Goal: Check status: Check status

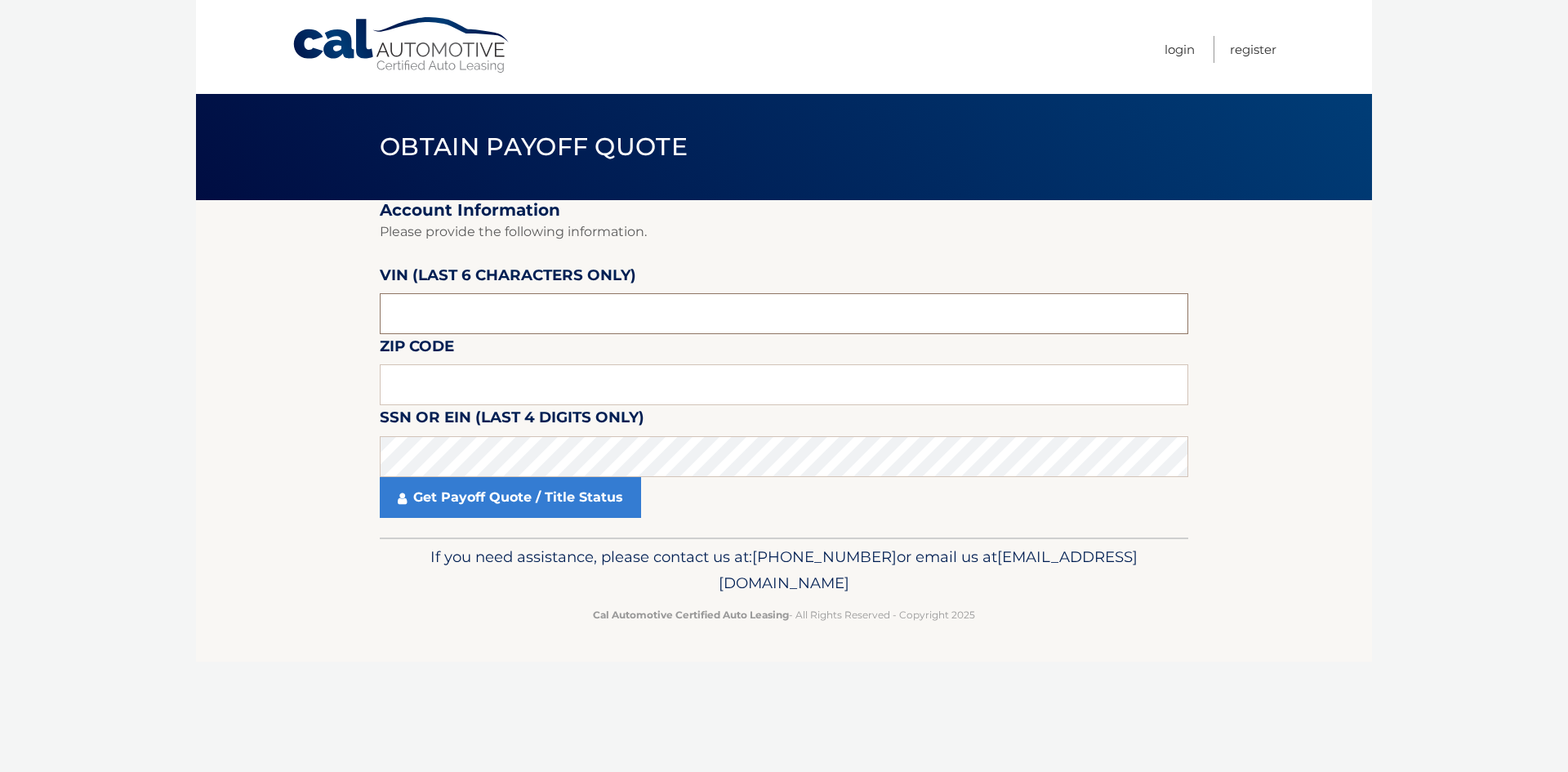
click at [447, 313] on input "text" at bounding box center [784, 313] width 809 height 40
drag, startPoint x: 196, startPoint y: 487, endPoint x: 232, endPoint y: 475, distance: 37.9
click at [196, 486] on body "Cal Automotive Menu Login Register Obtain Payoff Quote" at bounding box center [784, 386] width 1568 height 772
click at [414, 388] on input "text" at bounding box center [784, 384] width 809 height 40
click at [462, 385] on input "text" at bounding box center [784, 384] width 809 height 40
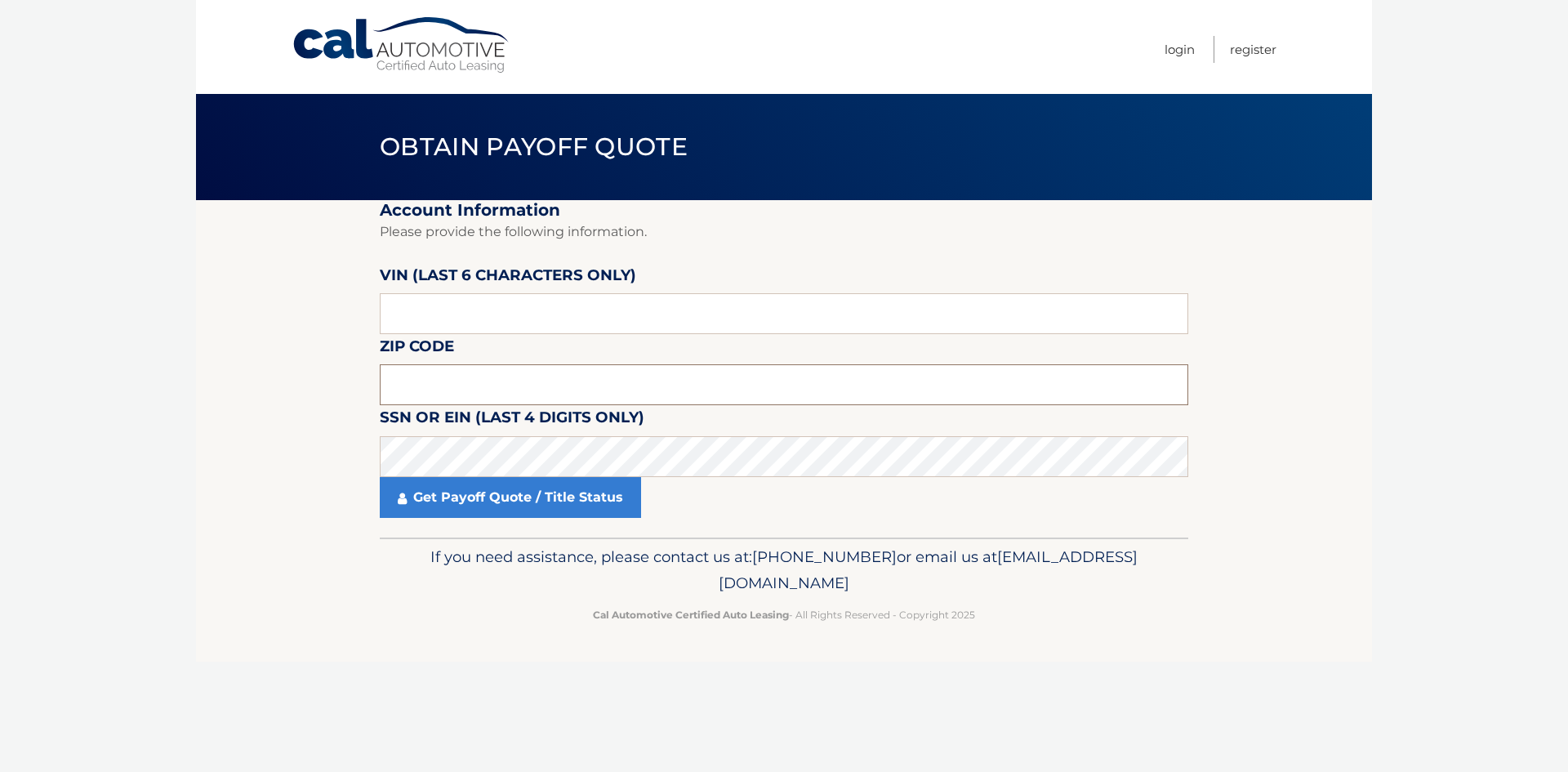
click at [462, 385] on input "text" at bounding box center [784, 384] width 809 height 40
type input "33434"
click at [269, 248] on section "Account Information Please provide the following information. [PERSON_NAME] (la…" at bounding box center [784, 369] width 1176 height 338
click at [380, 581] on div "If you need assistance, please contact us at: [PHONE_NUMBER] or email us at [EM…" at bounding box center [784, 582] width 809 height 92
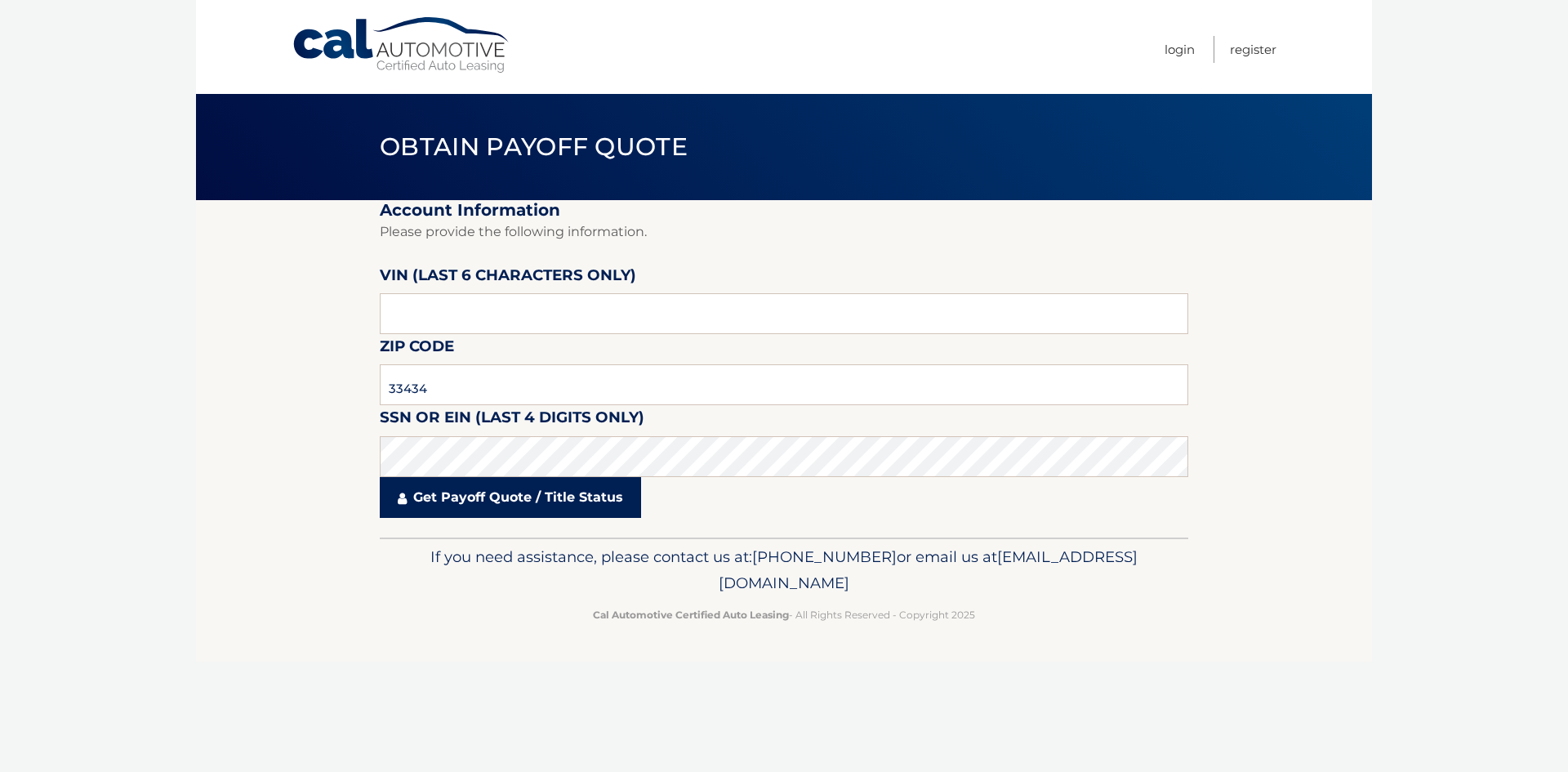
click at [492, 503] on link "Get Payoff Quote / Title Status" at bounding box center [510, 497] width 262 height 40
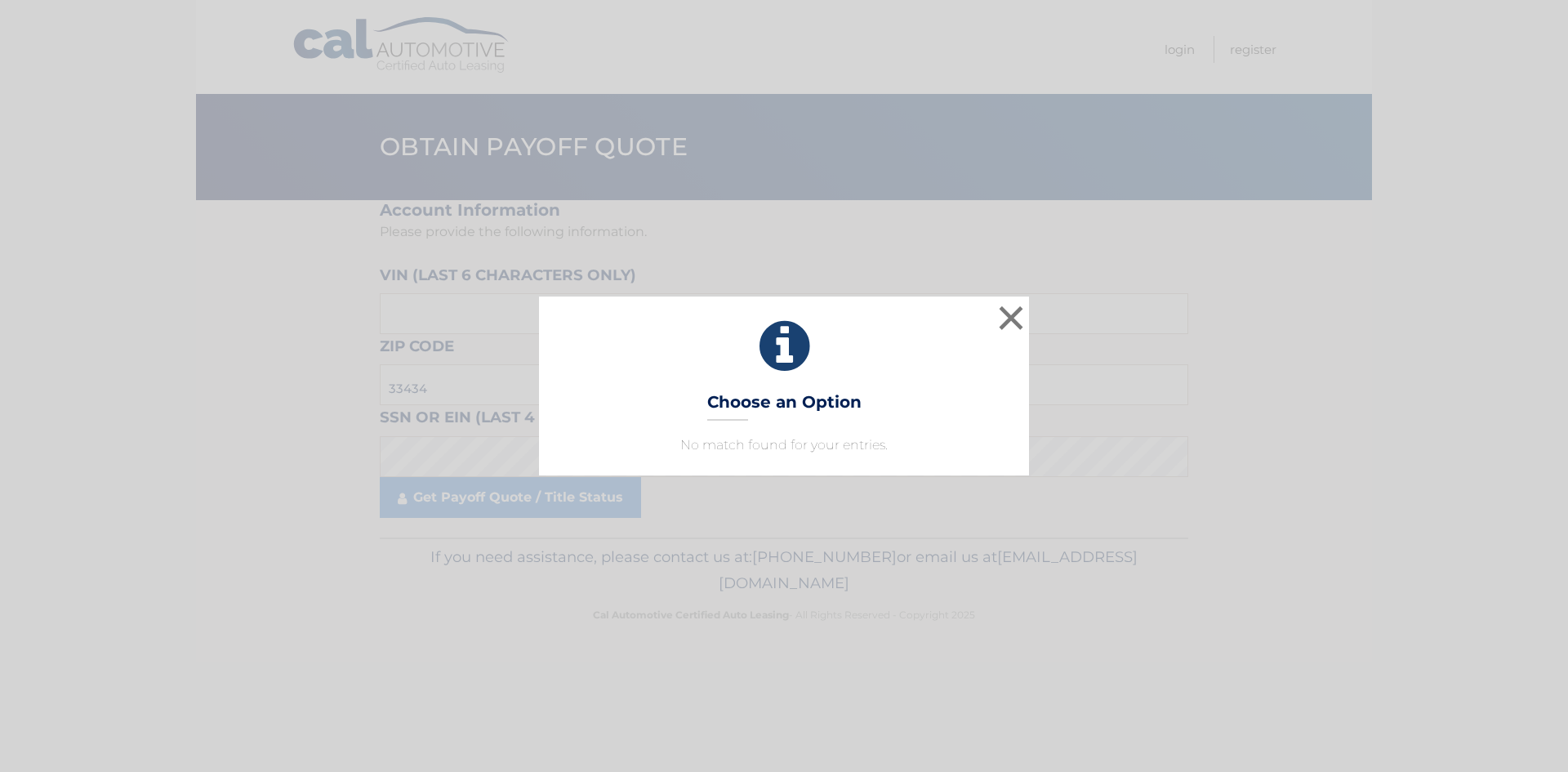
click at [811, 342] on icon at bounding box center [784, 347] width 449 height 59
click at [810, 346] on icon at bounding box center [784, 347] width 449 height 59
click at [809, 346] on icon at bounding box center [784, 347] width 449 height 59
click at [804, 349] on icon at bounding box center [784, 347] width 449 height 59
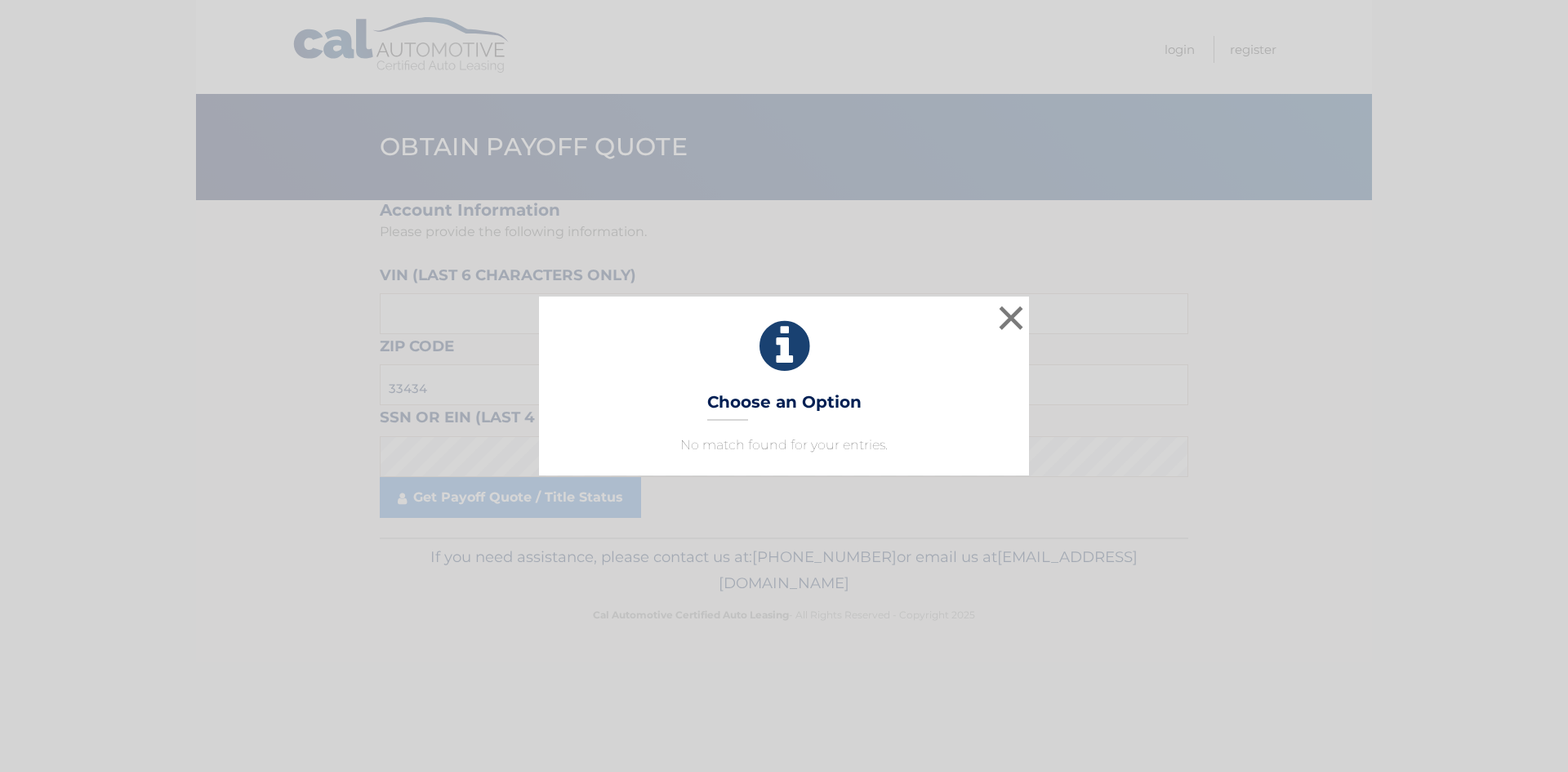
click at [799, 348] on icon at bounding box center [784, 347] width 449 height 59
drag, startPoint x: 799, startPoint y: 348, endPoint x: 785, endPoint y: 351, distance: 14.3
click at [785, 351] on icon at bounding box center [784, 347] width 449 height 59
drag, startPoint x: 849, startPoint y: 346, endPoint x: 877, endPoint y: 345, distance: 28.0
click at [848, 347] on icon at bounding box center [784, 347] width 449 height 59
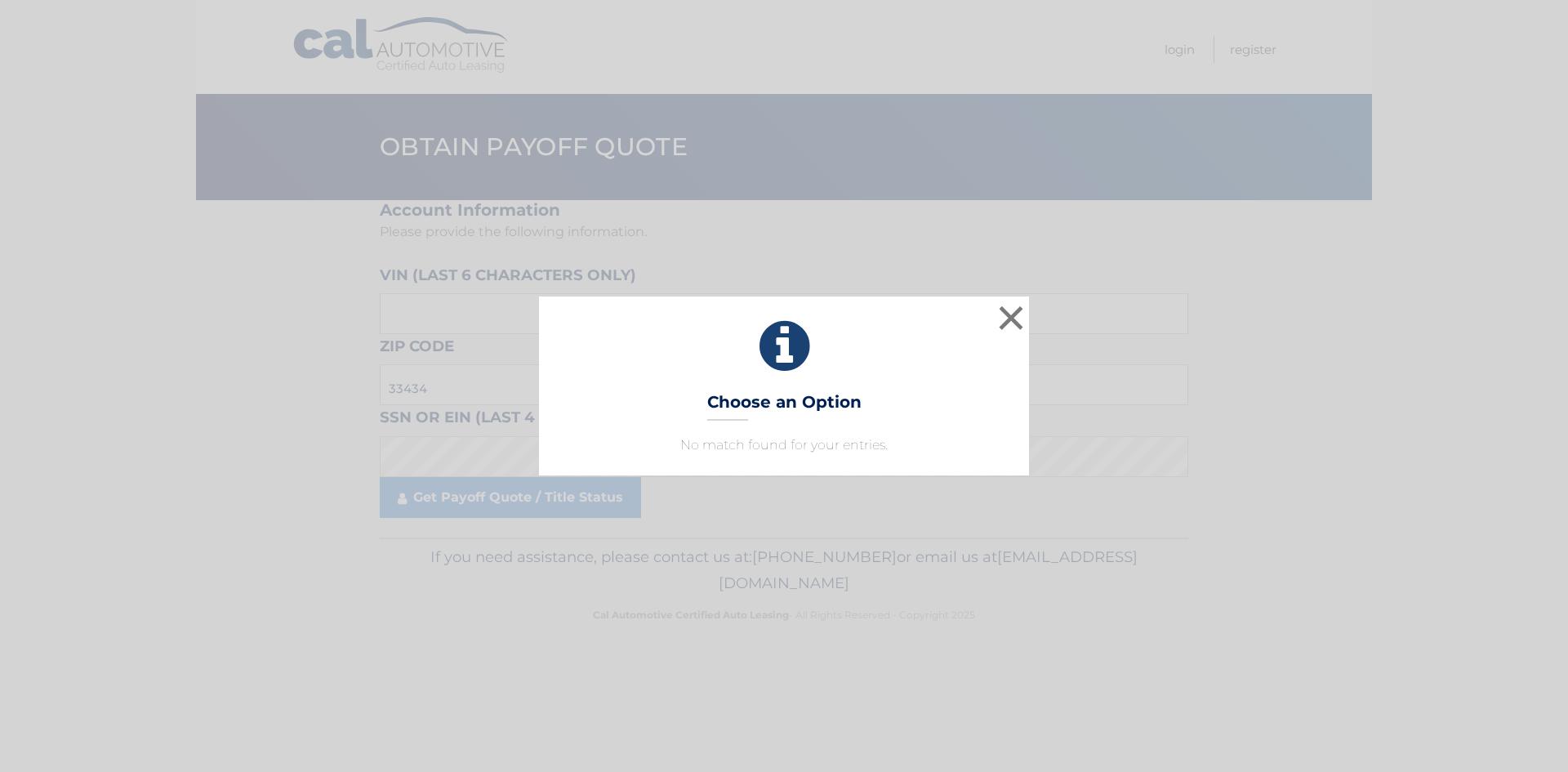
click at [1038, 311] on div "× Choose an Option No match found for your entries. This is what you see on sec…" at bounding box center [784, 385] width 1555 height 178
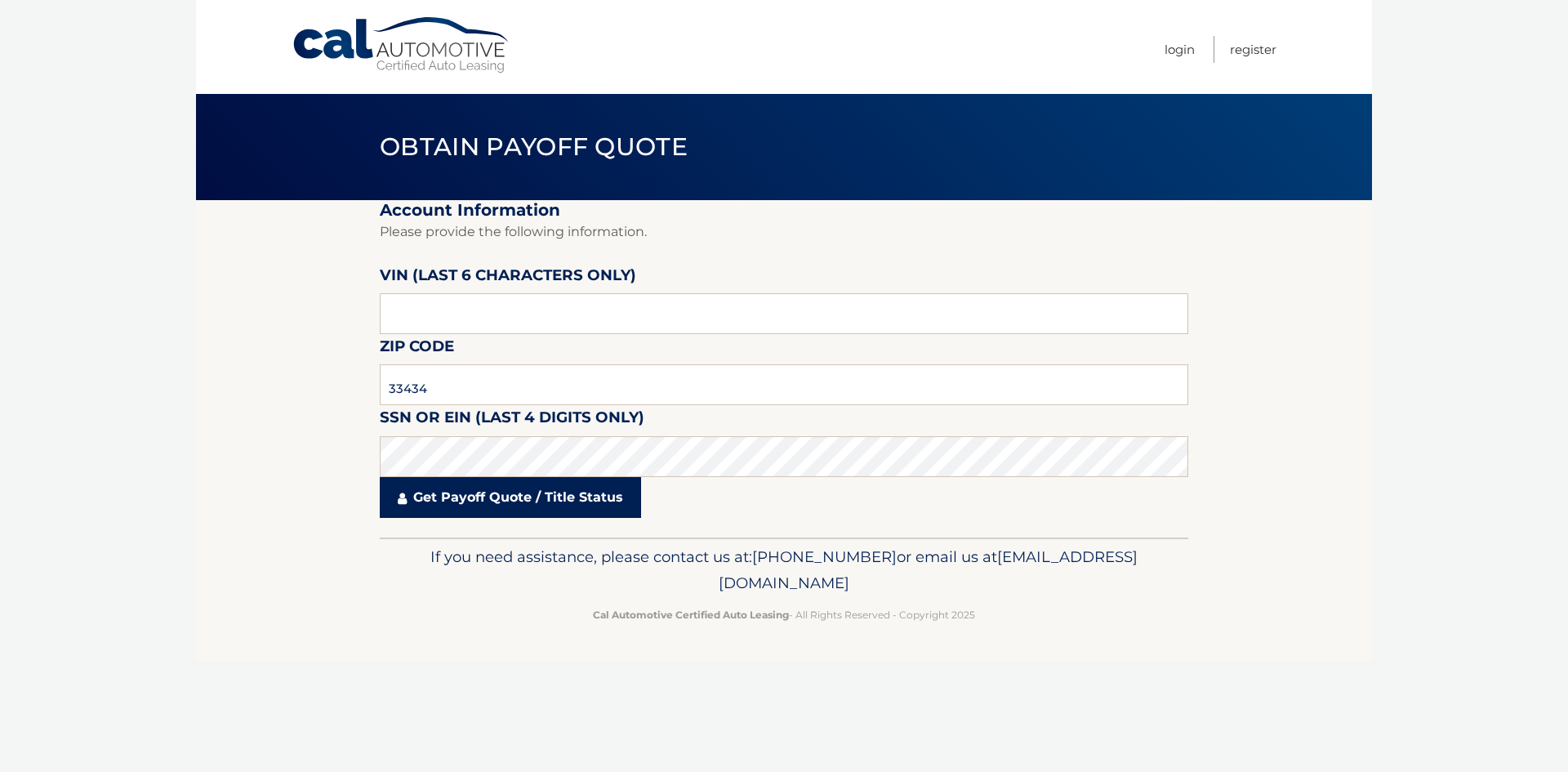
click at [527, 506] on link "Get Payoff Quote / Title Status" at bounding box center [510, 497] width 262 height 40
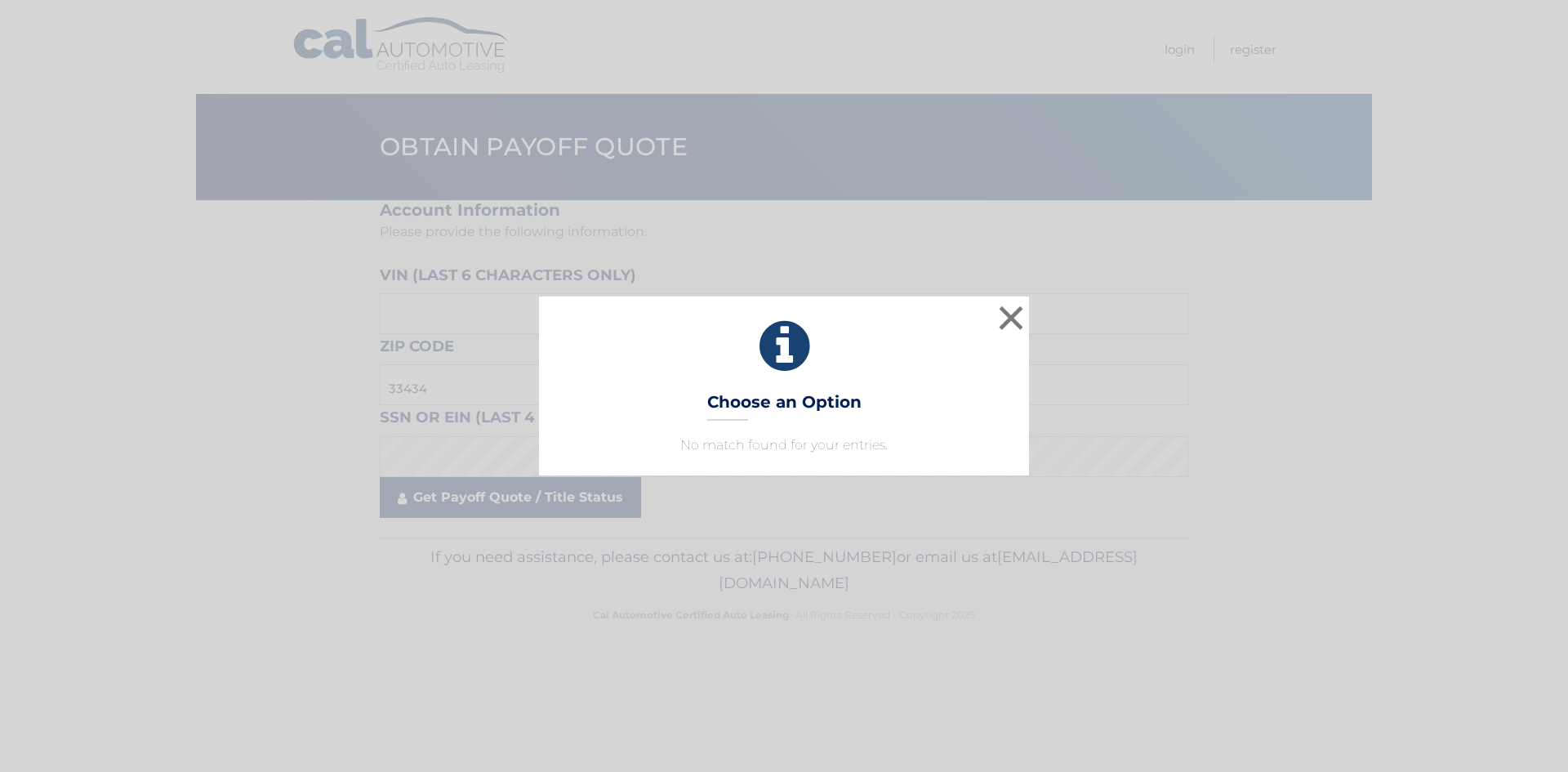
click at [527, 506] on div "× Choose an Option No match found for your entries. This is what you see on sec…" at bounding box center [784, 386] width 1568 height 772
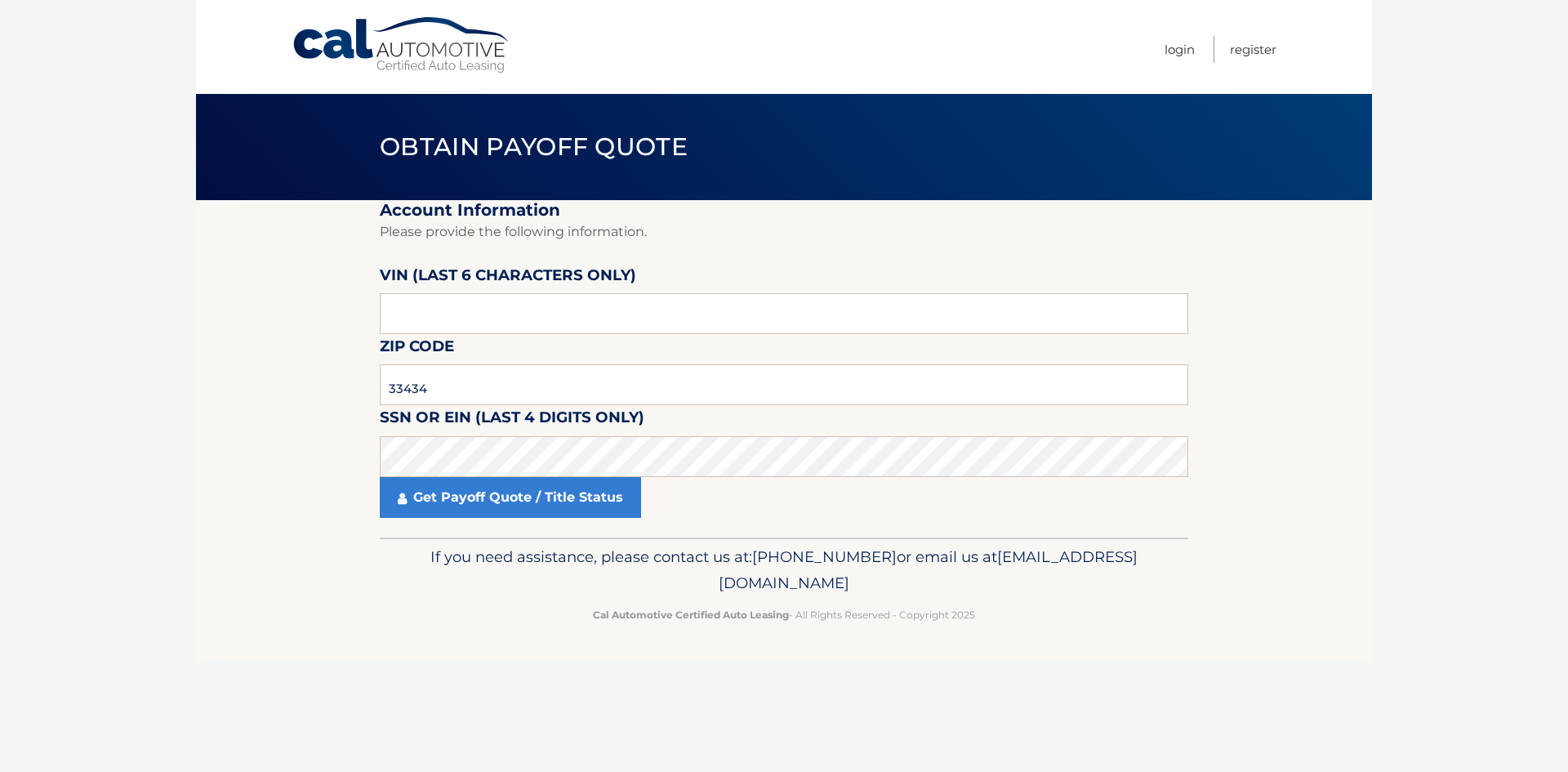
click at [223, 571] on footer "If you need assistance, please contact us at: 609-807-3200 or email us at Custo…" at bounding box center [784, 599] width 1176 height 124
drag, startPoint x: 464, startPoint y: 317, endPoint x: 214, endPoint y: 328, distance: 250.2
click at [214, 324] on section "Account Information Please provide the following information. VIN (last 6 chara…" at bounding box center [784, 369] width 1176 height 338
type input "071333"
click at [173, 304] on body "Cal Automotive Menu Login Register Obtain Payoff Quote" at bounding box center [784, 386] width 1568 height 772
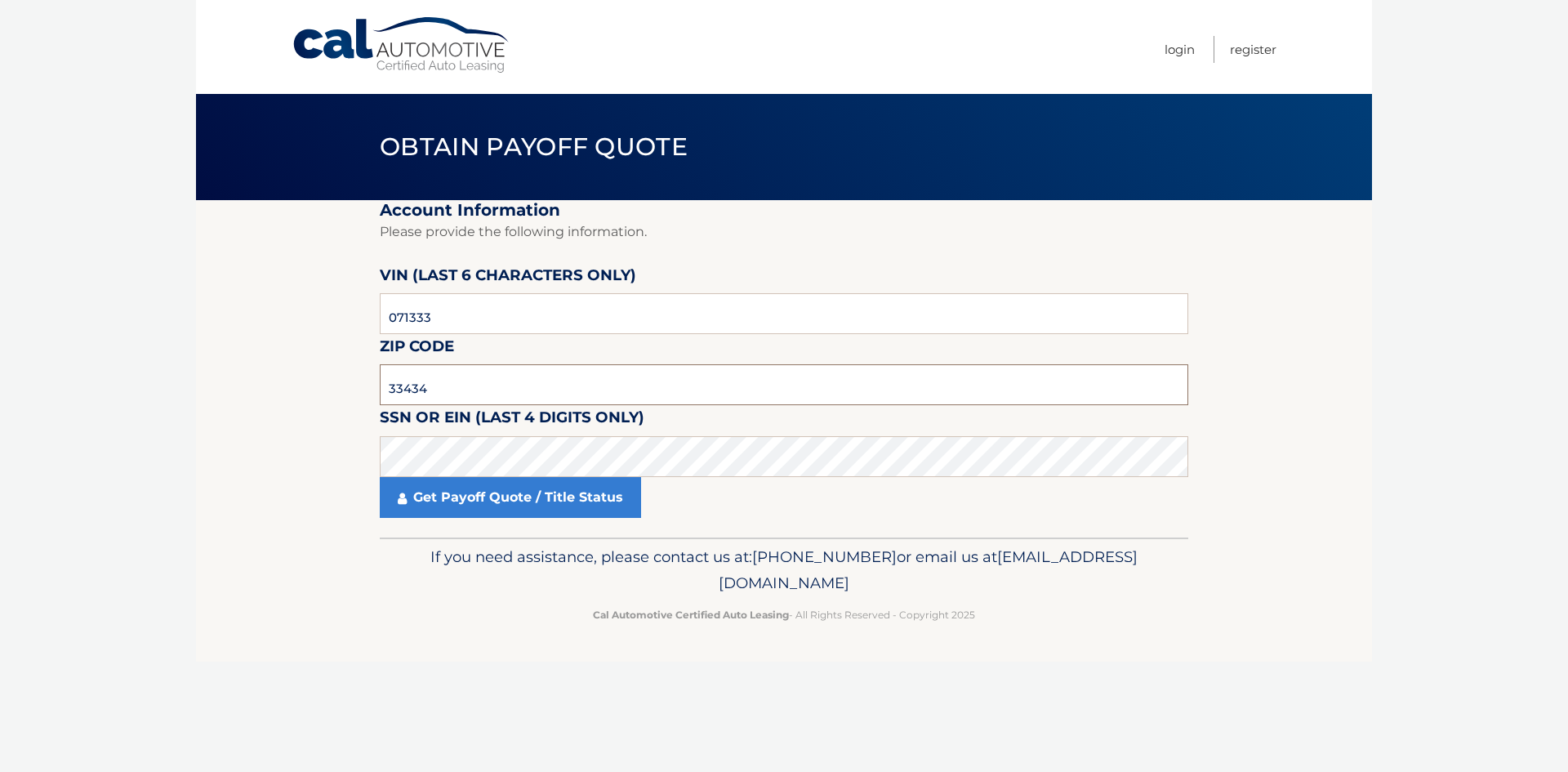
drag, startPoint x: 454, startPoint y: 385, endPoint x: 173, endPoint y: 399, distance: 281.3
click at [200, 399] on section "Account Information Please provide the following information. VIN (last 6 chara…" at bounding box center [784, 369] width 1176 height 338
type input "33498"
click at [72, 419] on body "Cal Automotive Menu Login Register Obtain Payoff Quote" at bounding box center [784, 386] width 1568 height 772
click at [520, 493] on link "Get Payoff Quote / Title Status" at bounding box center [510, 497] width 262 height 40
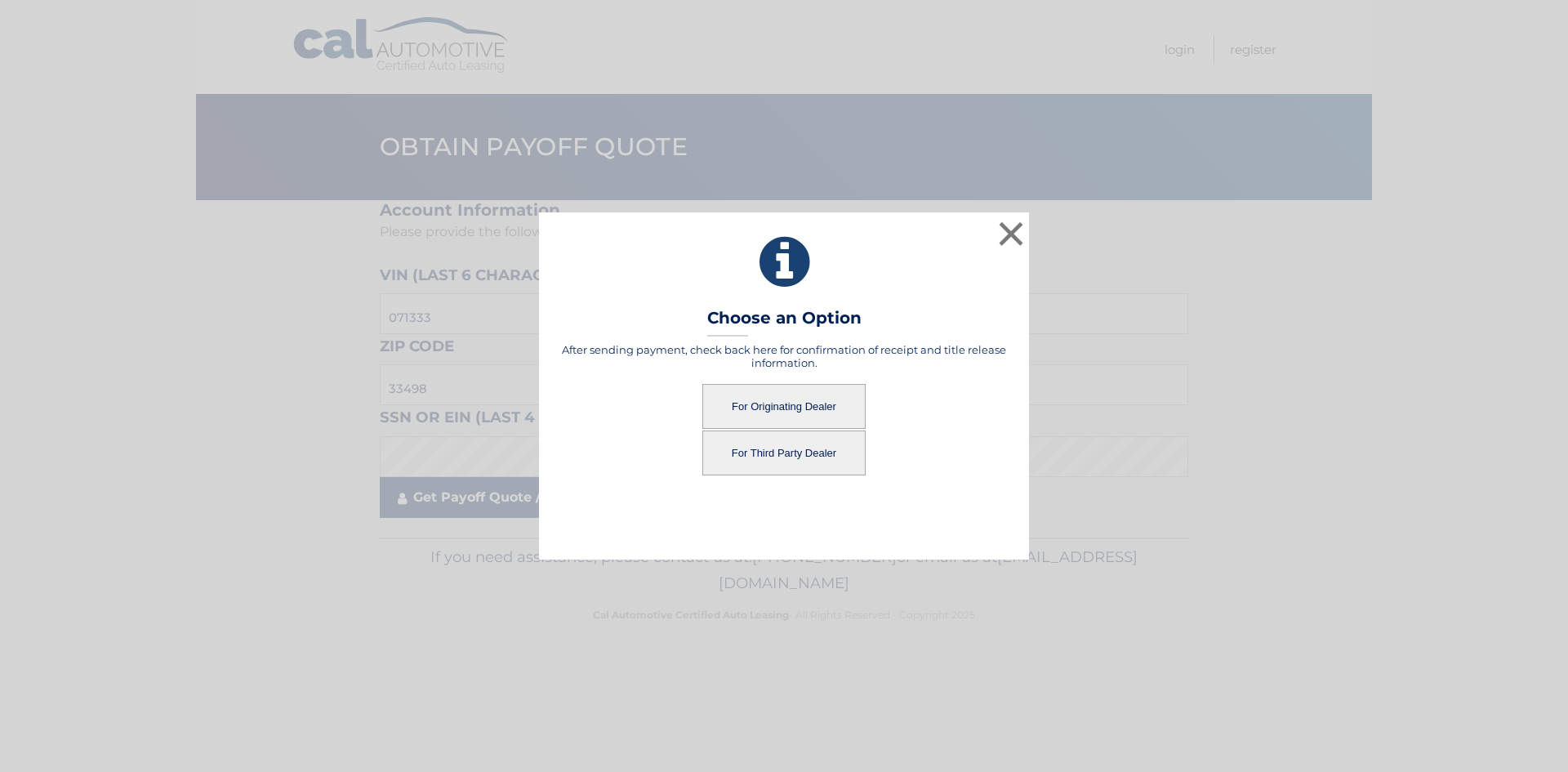
click at [501, 502] on div "× Choose an Option After sending payment, check back here for confirmation of r…" at bounding box center [784, 385] width 1555 height 347
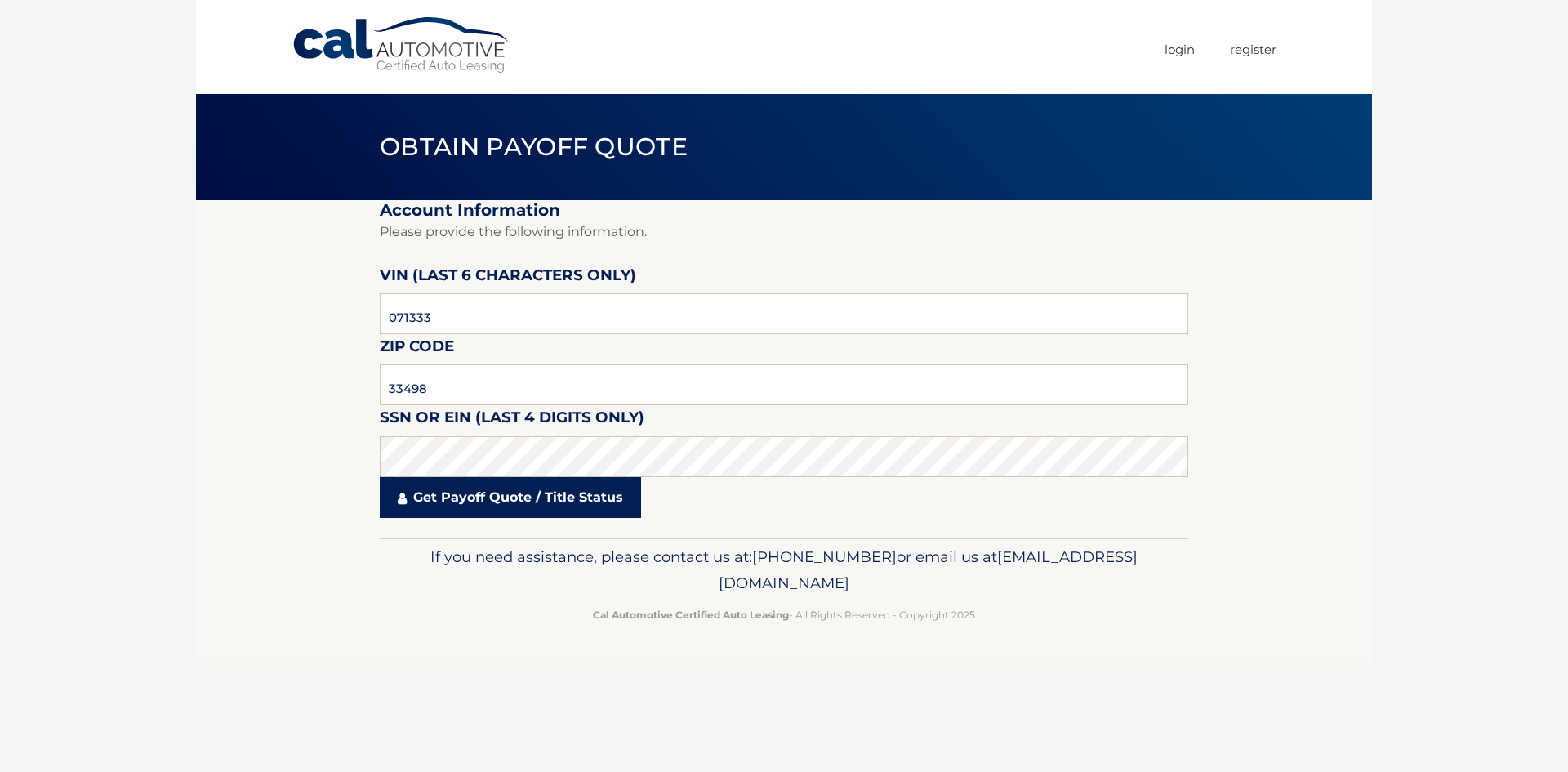
click at [502, 502] on link "Get Payoff Quote / Title Status" at bounding box center [510, 497] width 262 height 40
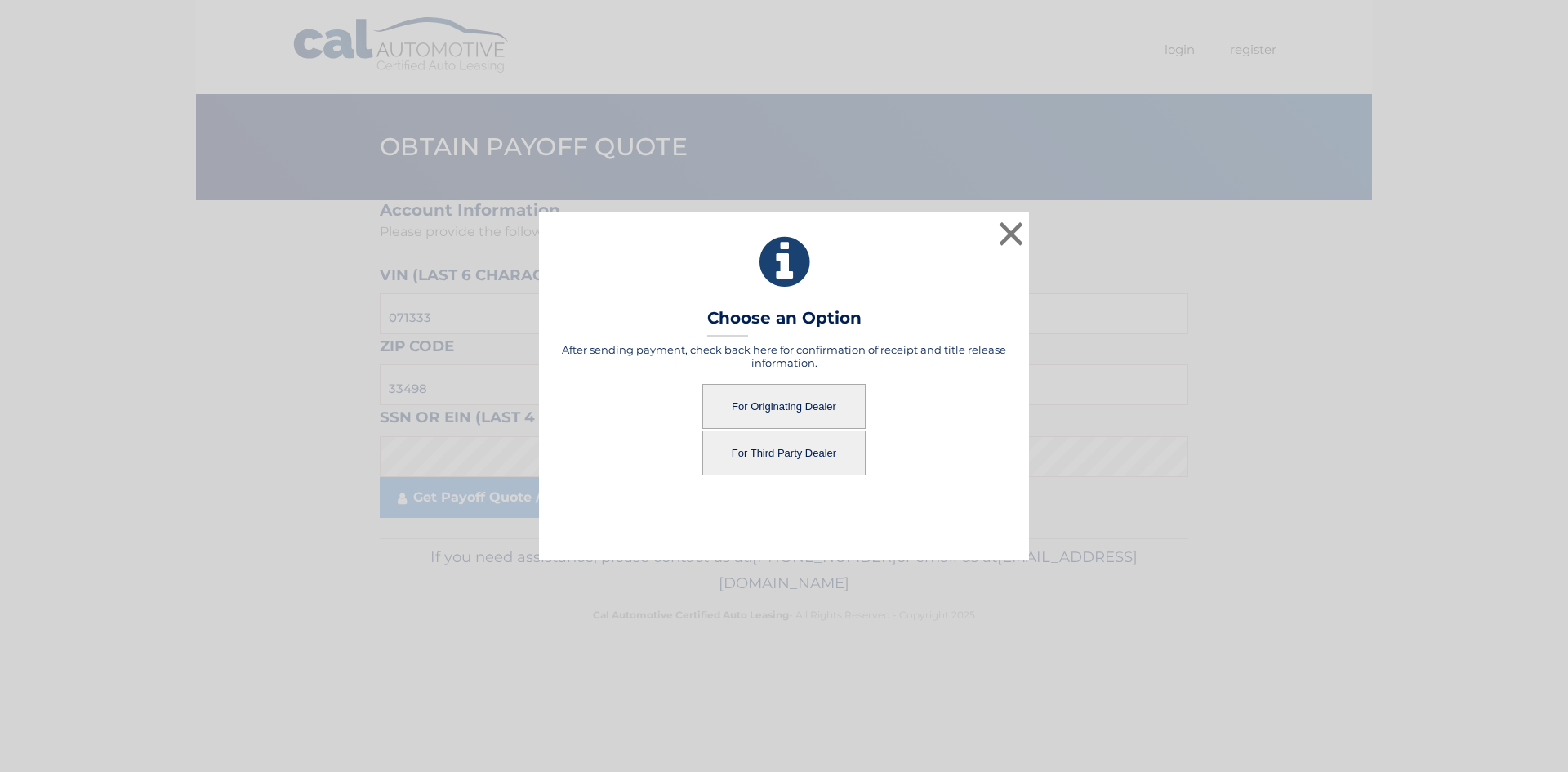
click at [751, 409] on button "For Originating Dealer" at bounding box center [783, 406] width 163 height 44
click at [750, 407] on button "For Originating Dealer" at bounding box center [783, 406] width 163 height 44
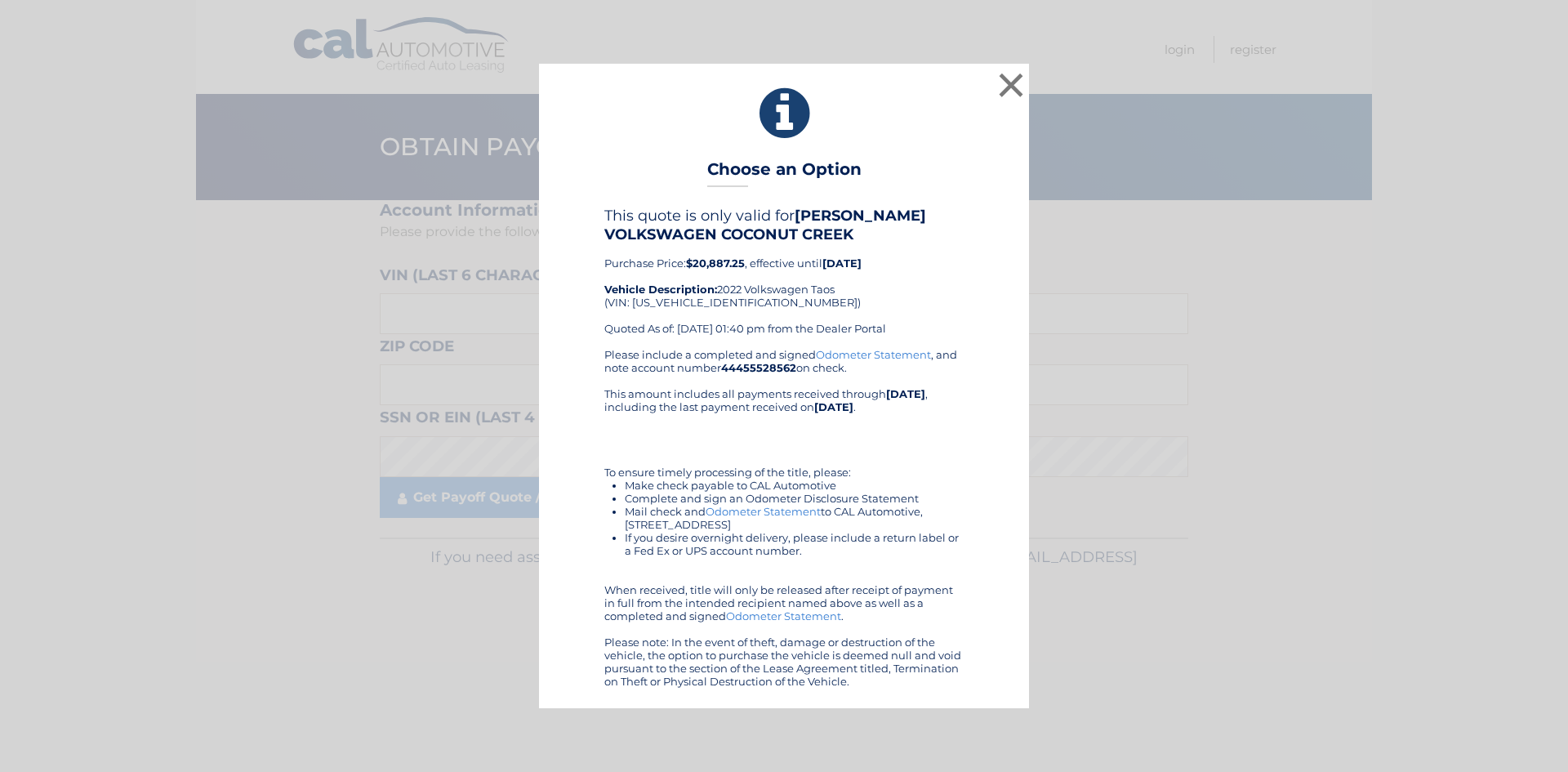
click at [737, 612] on link "Odometer Statement" at bounding box center [783, 615] width 116 height 13
click at [1017, 79] on button "×" at bounding box center [1011, 84] width 33 height 33
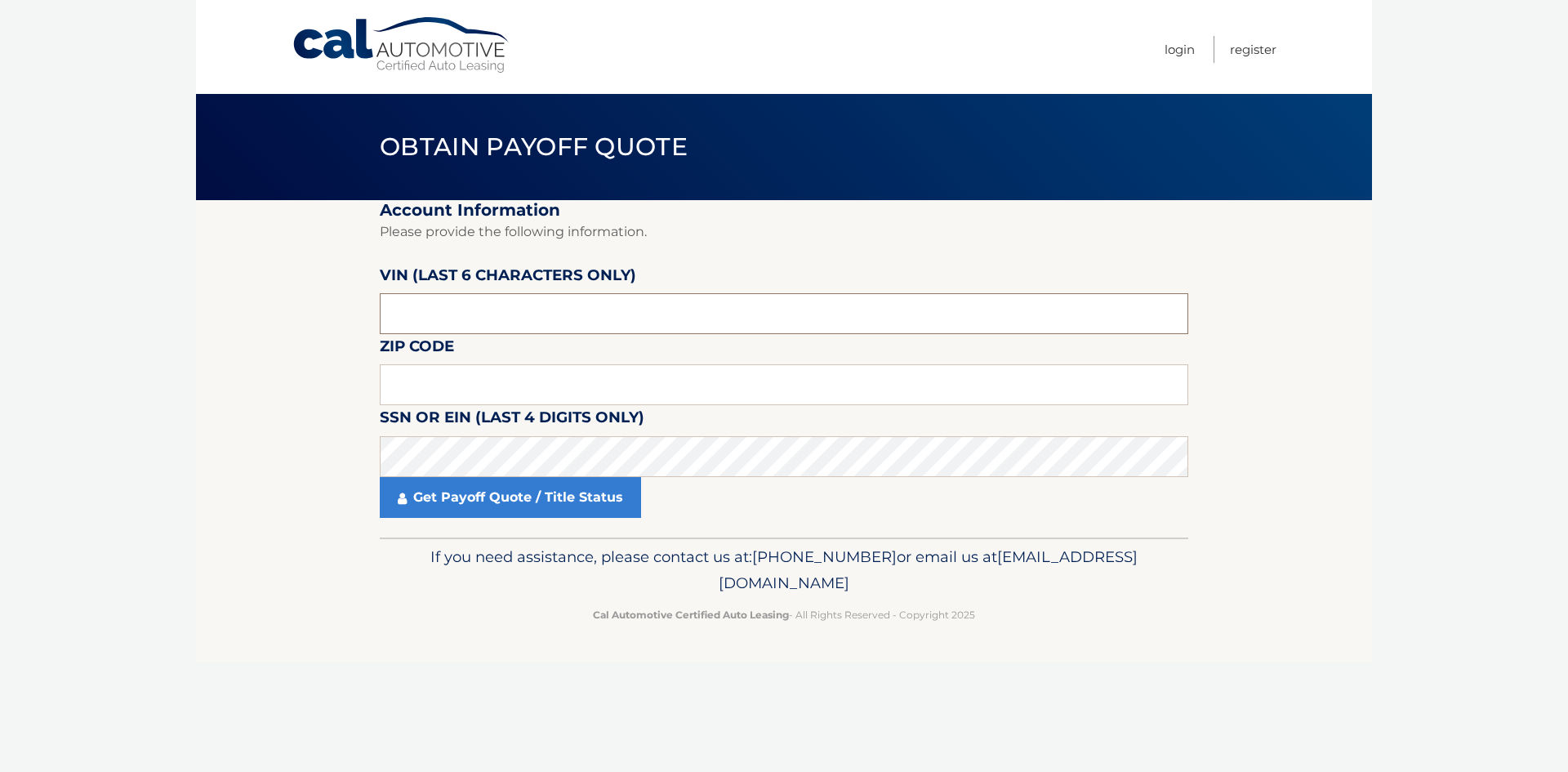
click at [473, 295] on input "text" at bounding box center [784, 313] width 809 height 40
click at [475, 312] on input "text" at bounding box center [784, 313] width 809 height 40
type input "502248"
click at [413, 374] on input "text" at bounding box center [784, 384] width 809 height 40
click at [412, 386] on input "text" at bounding box center [784, 384] width 809 height 40
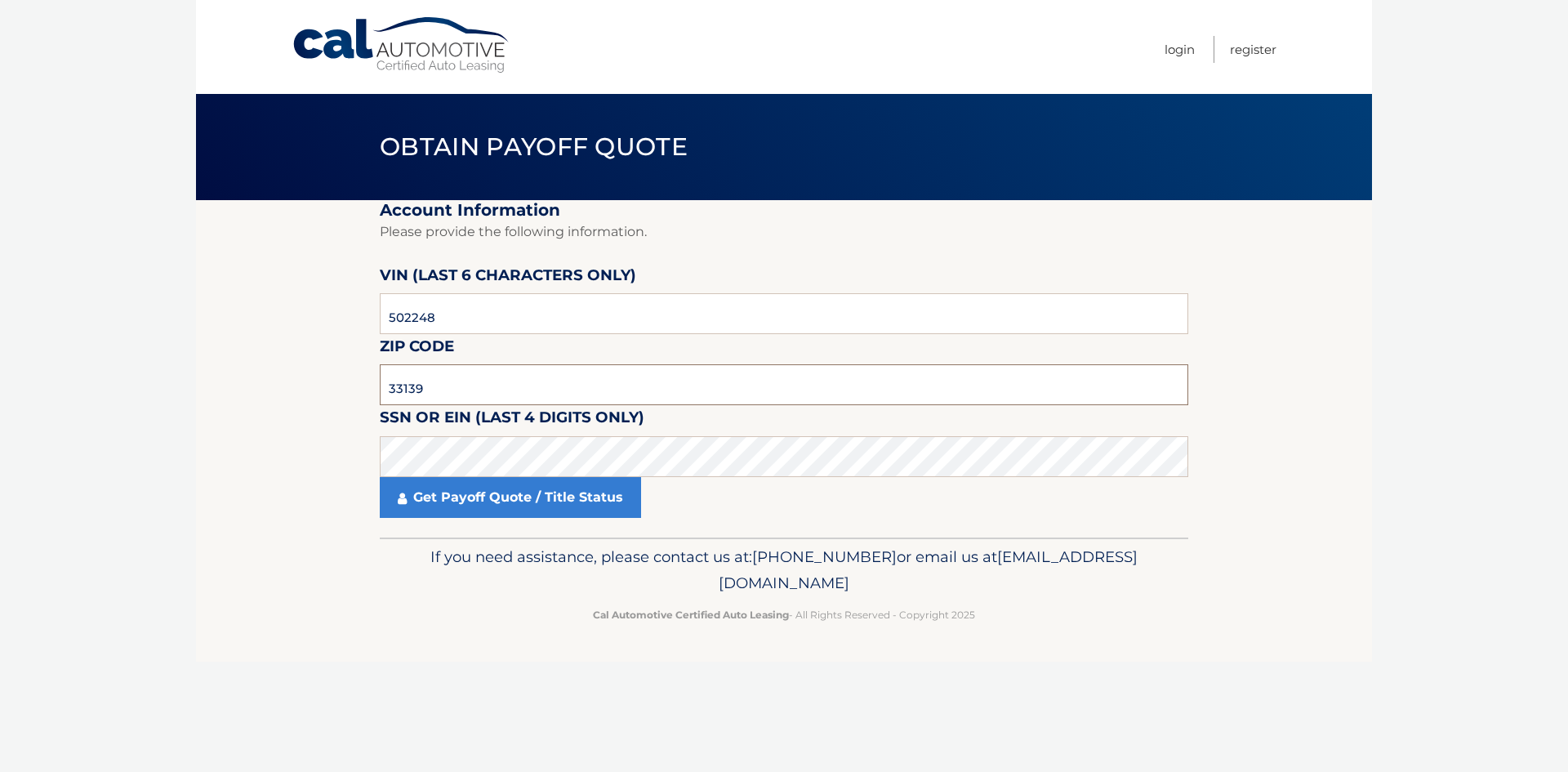
type input "33139"
click at [245, 380] on section "Account Information Please provide the following information. [PERSON_NAME] (la…" at bounding box center [784, 369] width 1176 height 338
click at [291, 450] on section "Account Information Please provide the following information. [PERSON_NAME] (la…" at bounding box center [784, 369] width 1176 height 338
click at [486, 500] on link "Get Payoff Quote / Title Status" at bounding box center [510, 497] width 262 height 40
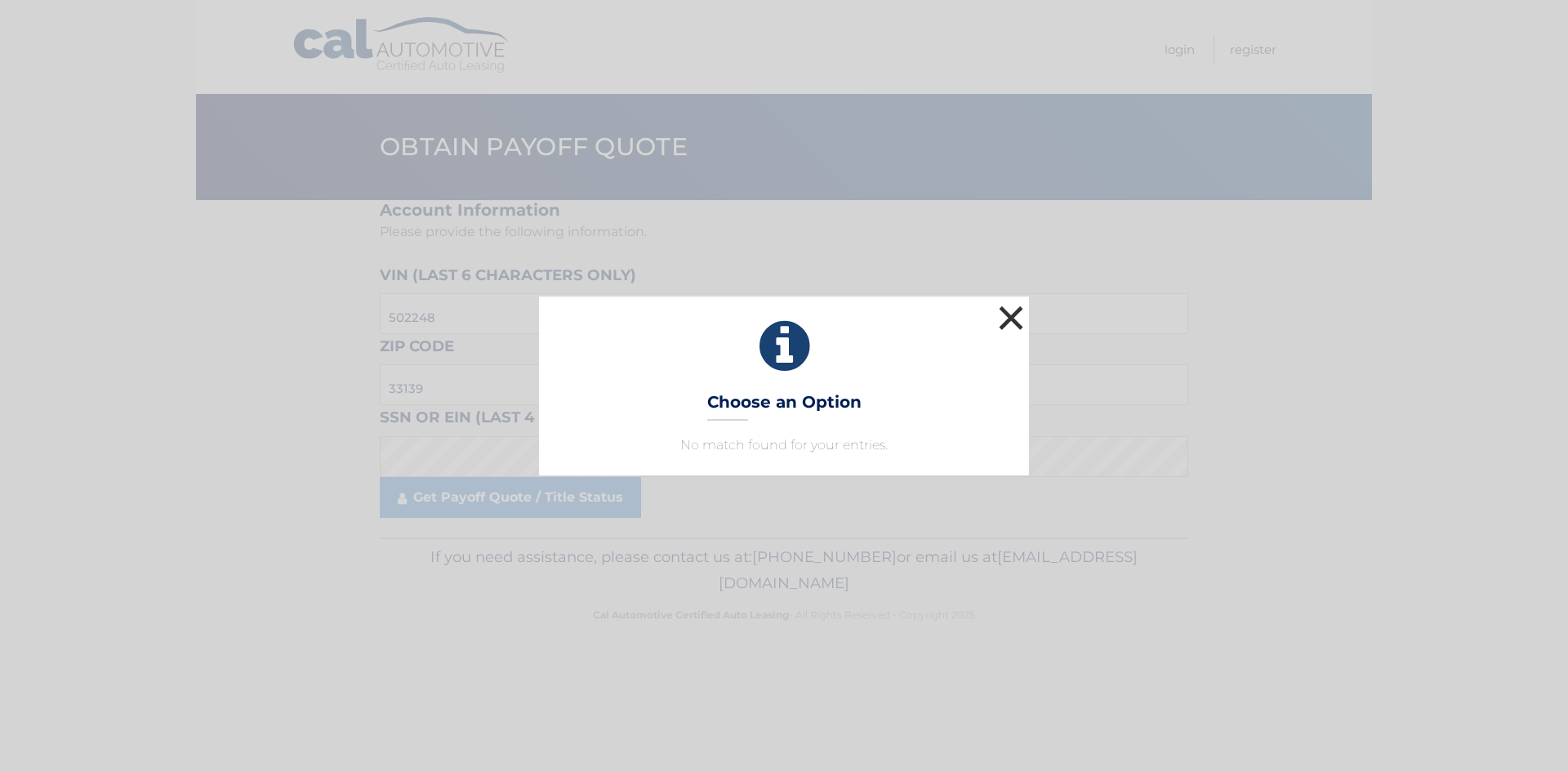
click at [1020, 316] on button "×" at bounding box center [1011, 317] width 33 height 33
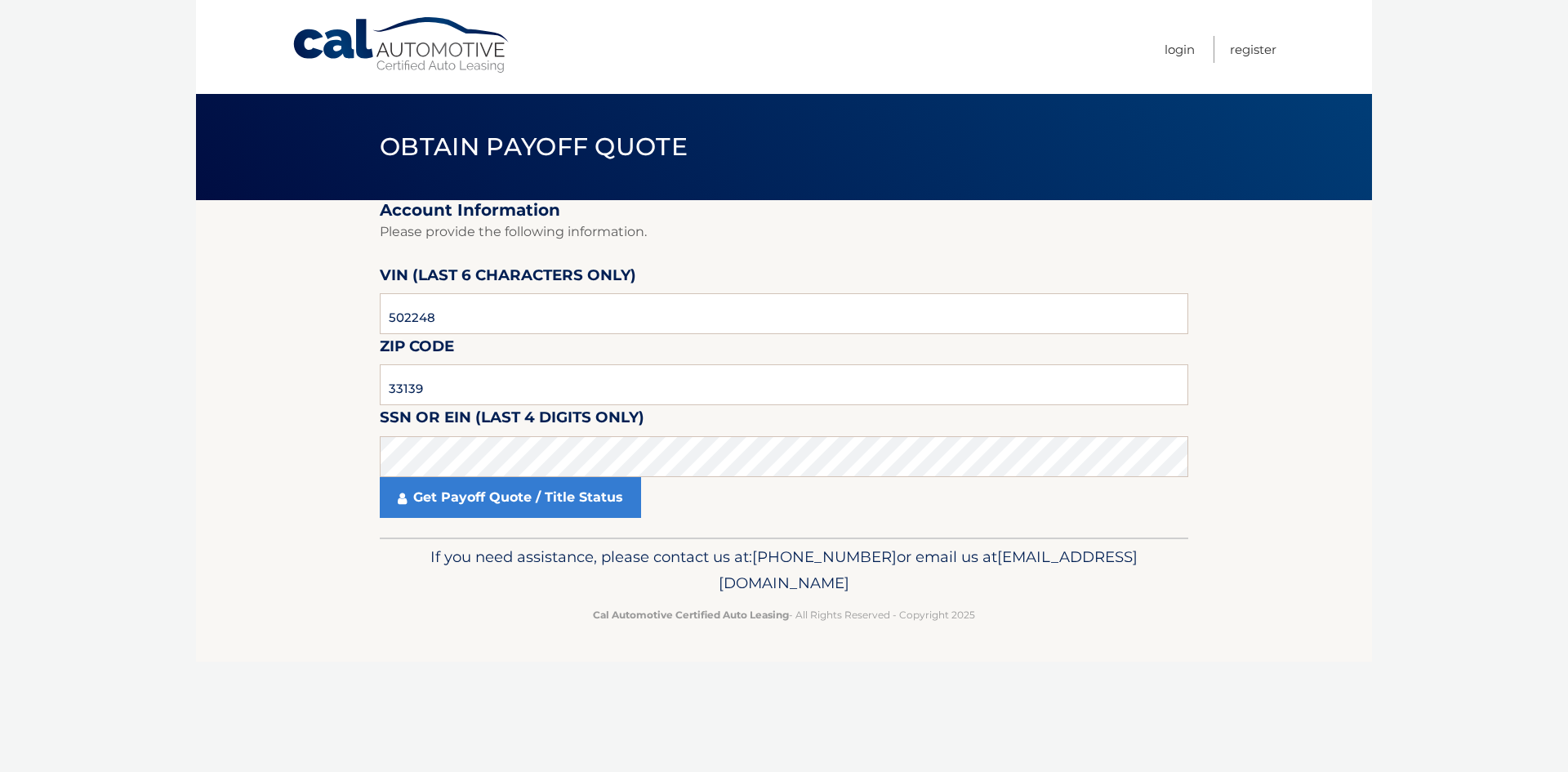
click at [139, 324] on body "Cal Automotive Menu Login Register Obtain Payoff Quote" at bounding box center [784, 386] width 1568 height 772
click at [518, 498] on link "Get Payoff Quote / Title Status" at bounding box center [510, 497] width 262 height 40
